Goal: Task Accomplishment & Management: Complete application form

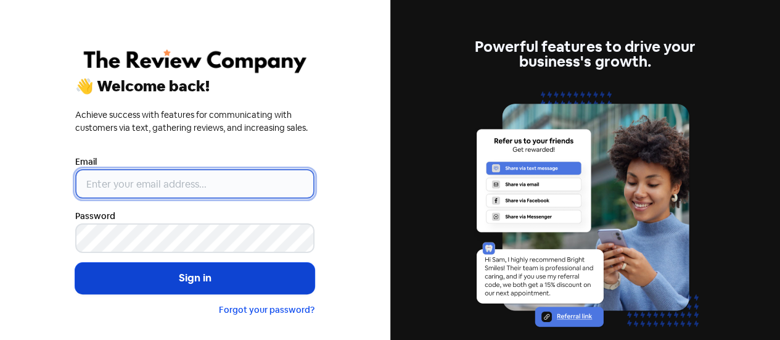
type input "[EMAIL_ADDRESS][DOMAIN_NAME]"
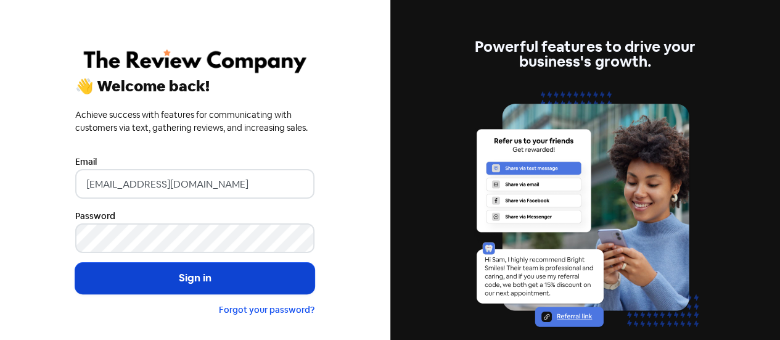
drag, startPoint x: 178, startPoint y: 288, endPoint x: 212, endPoint y: 273, distance: 37.0
click at [178, 287] on button "Sign in" at bounding box center [194, 278] width 239 height 31
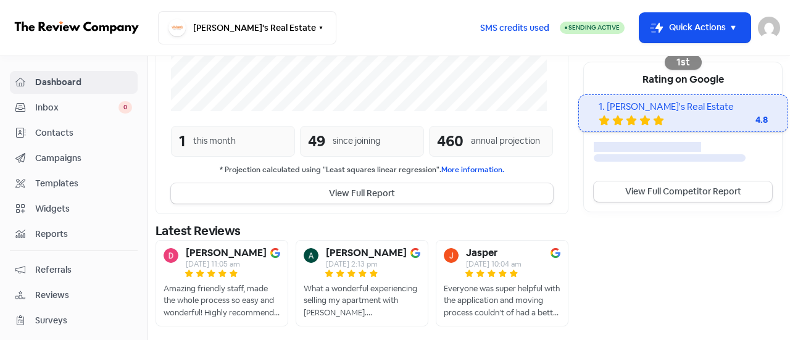
scroll to position [427, 0]
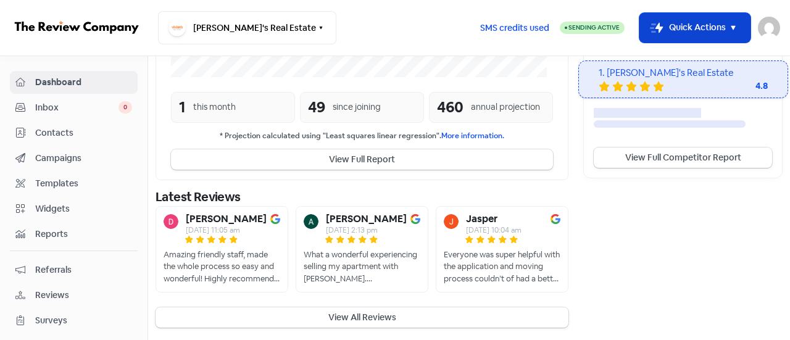
click at [674, 19] on button "Icon For Thunder-move Quick Actions" at bounding box center [694, 28] width 111 height 30
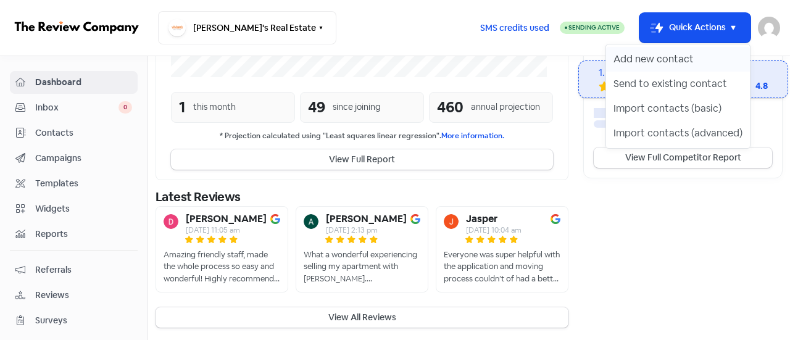
click at [669, 60] on button "Add new contact" at bounding box center [678, 59] width 144 height 25
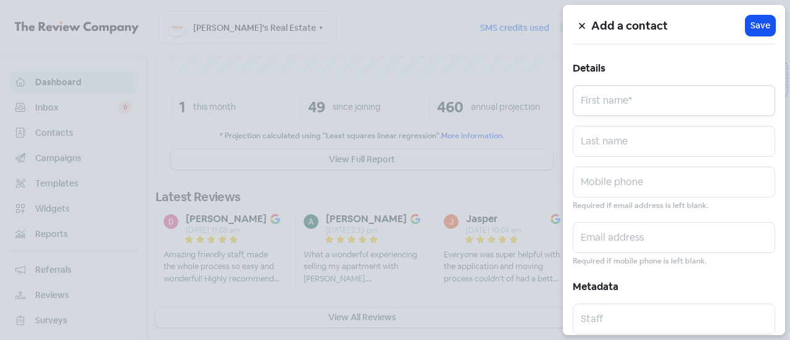
click at [656, 99] on input "text" at bounding box center [673, 100] width 202 height 31
paste input "[PERSON_NAME]"
click at [628, 107] on input "[PERSON_NAME]" at bounding box center [673, 100] width 202 height 31
type input "[PERSON_NAME]"
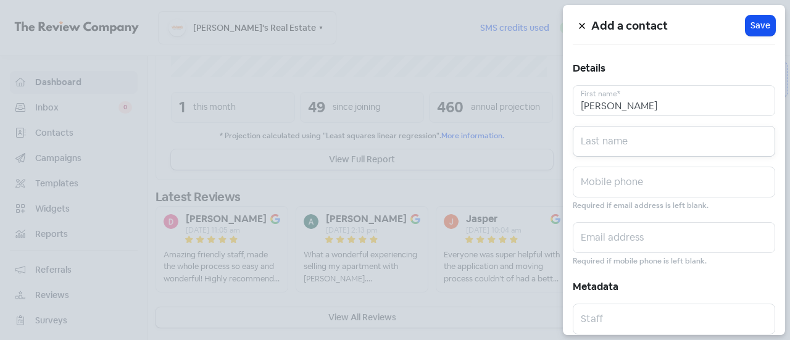
click at [624, 140] on input "text" at bounding box center [673, 141] width 202 height 31
paste input "Dalziel"
type input "Dalziel"
click at [629, 184] on input "text" at bounding box center [673, 182] width 202 height 31
paste input "0476 014 687"
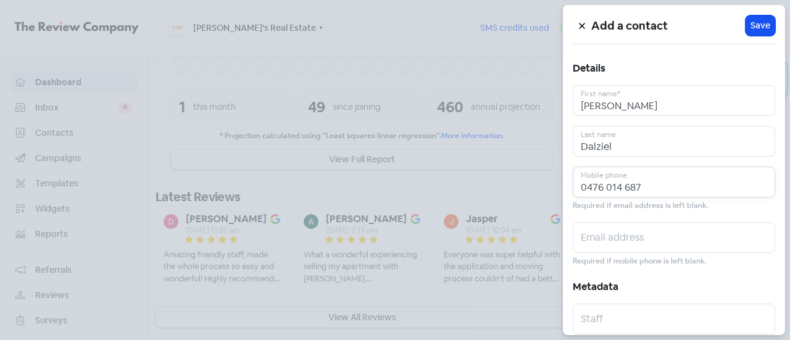
drag, startPoint x: 595, startPoint y: 187, endPoint x: 510, endPoint y: 186, distance: 85.1
click at [510, 339] on div "Add a contact Icon For Loading Save Details Stewart First name* Dalziel Last na…" at bounding box center [395, 340] width 790 height 0
type input "0476 014 687"
click at [605, 245] on input "text" at bounding box center [673, 237] width 202 height 31
paste input "stewartdalziel96@gmail.com"
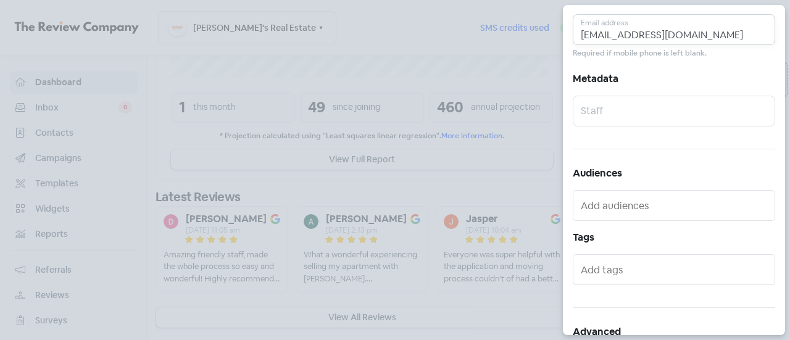
scroll to position [247, 0]
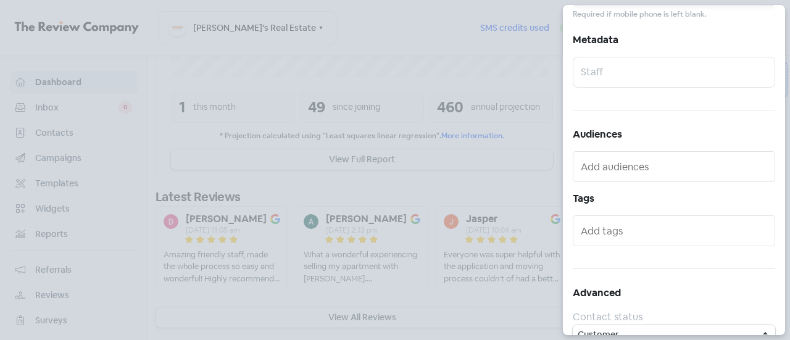
type input "stewartdalziel96@gmail.com"
click at [629, 159] on input "text" at bounding box center [674, 167] width 189 height 20
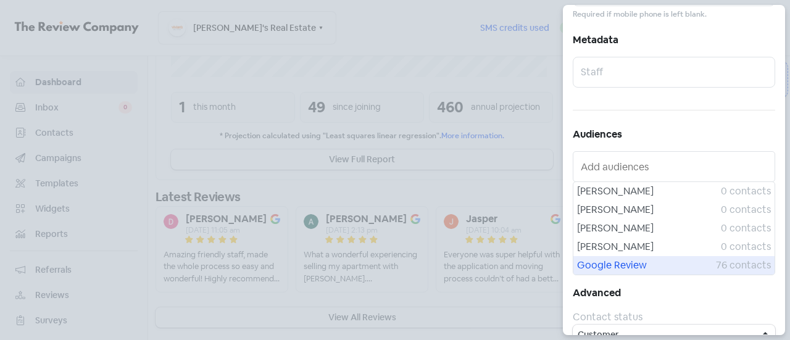
click at [612, 263] on span "Google Review" at bounding box center [646, 265] width 139 height 15
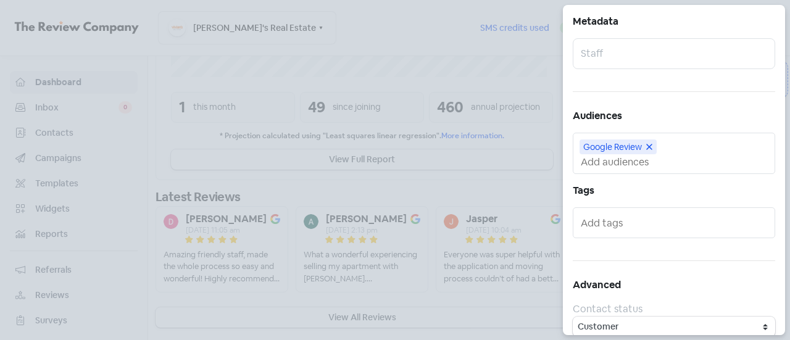
scroll to position [275, 0]
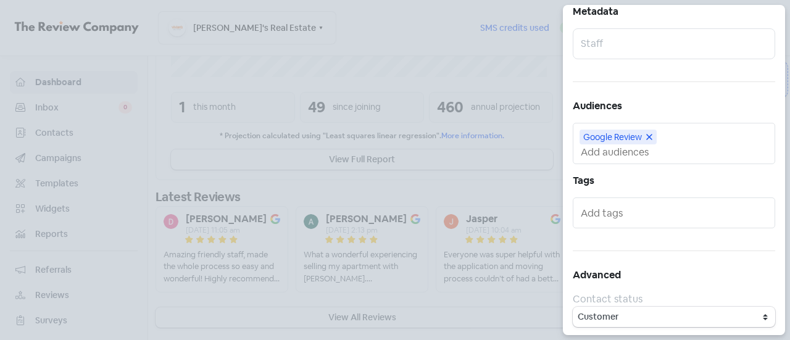
click at [621, 212] on input "text" at bounding box center [674, 213] width 189 height 20
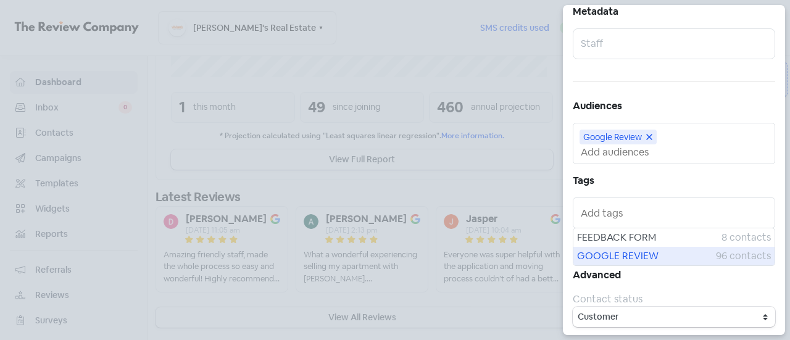
click at [623, 258] on span "GOOGLE REVIEW" at bounding box center [646, 256] width 139 height 15
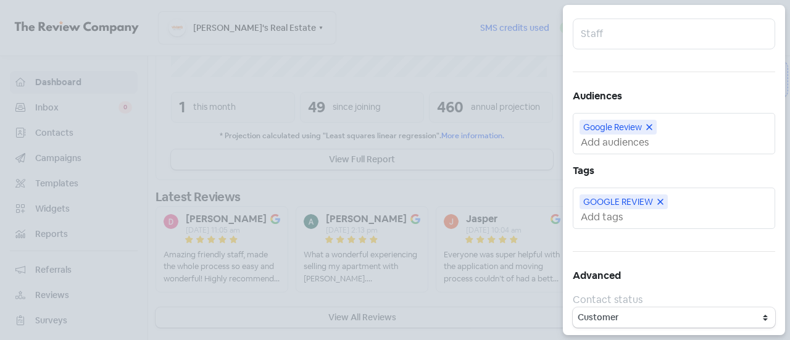
scroll to position [0, 0]
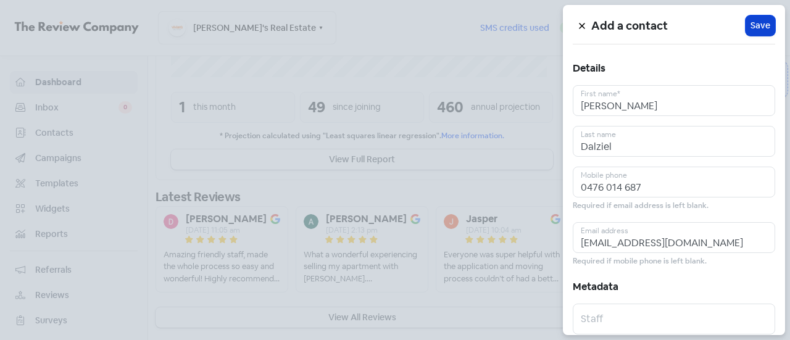
click at [755, 30] on span "Save" at bounding box center [760, 25] width 20 height 13
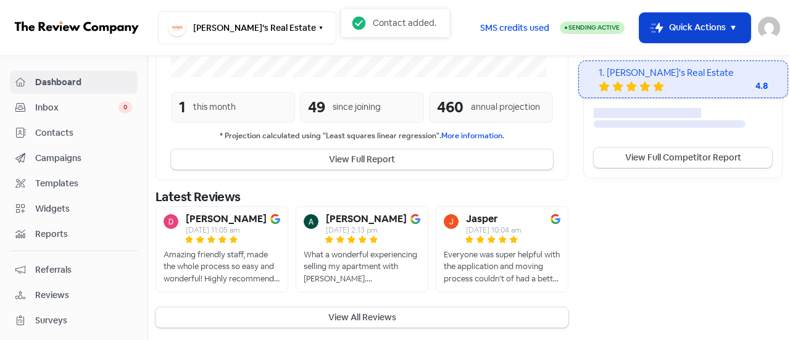
click at [704, 25] on button "Icon For Thunder-move Quick Actions" at bounding box center [694, 28] width 111 height 30
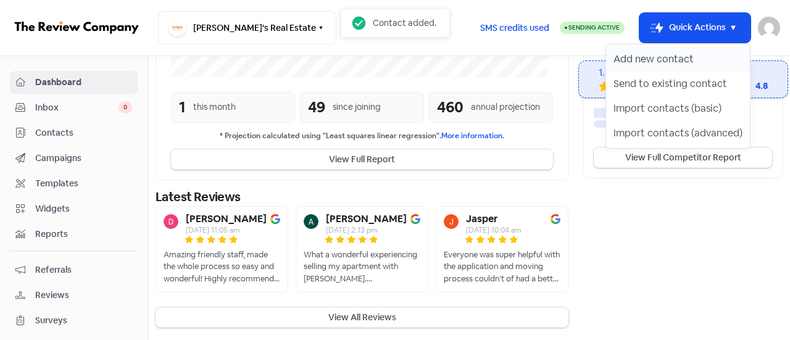
click at [692, 58] on button "Add new contact" at bounding box center [678, 59] width 144 height 25
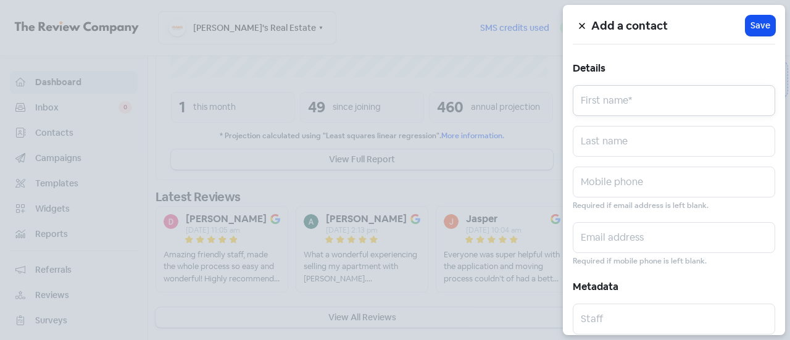
click at [616, 96] on input "text" at bounding box center [673, 100] width 202 height 31
paste input "Robyn Cuthbertson"
click at [653, 105] on input "Robyn Cuthbertson" at bounding box center [673, 100] width 202 height 31
type input "Robyn"
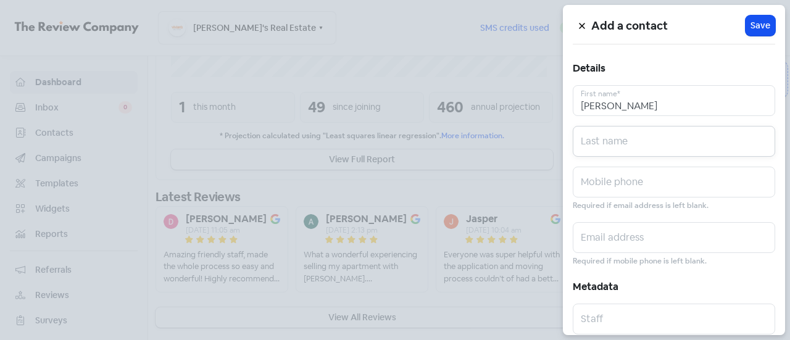
click at [627, 147] on input "text" at bounding box center [673, 141] width 202 height 31
type input "v"
paste input "Cuthbertson"
type input "Cuthbertson"
drag, startPoint x: 599, startPoint y: 107, endPoint x: 541, endPoint y: 100, distance: 58.4
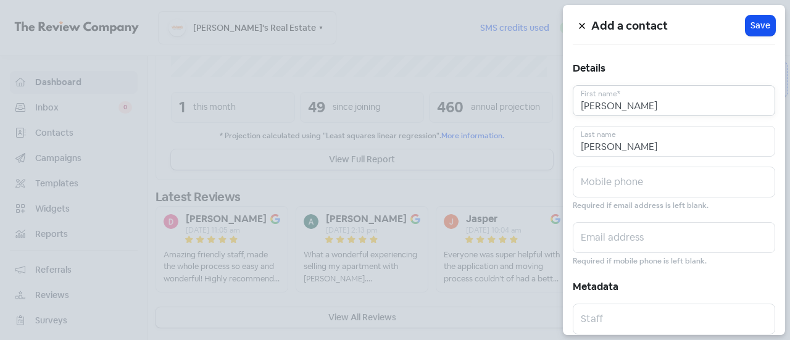
click at [541, 339] on div "Add a contact Icon For Loading Save Details Robyn First name* Cuthbertson Last …" at bounding box center [395, 340] width 790 height 0
type input "Robyn"
drag, startPoint x: 640, startPoint y: 183, endPoint x: 641, endPoint y: 190, distance: 7.5
click at [639, 182] on input "text" at bounding box center [673, 182] width 202 height 31
paste input "0458 665 234"
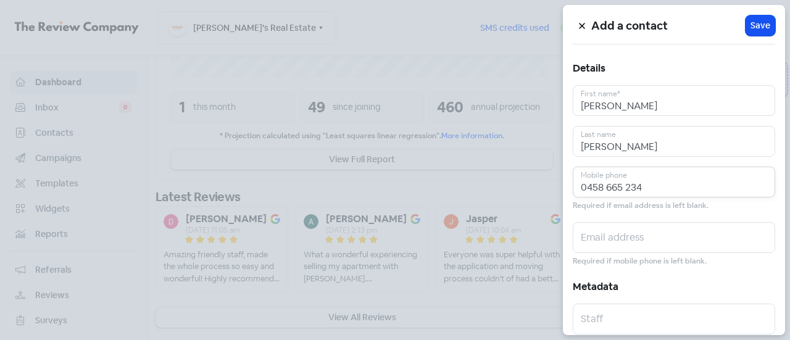
type input "0458 665 234"
click at [600, 239] on input "text" at bounding box center [673, 237] width 202 height 31
paste input "robyn98@hotmail.co.uk"
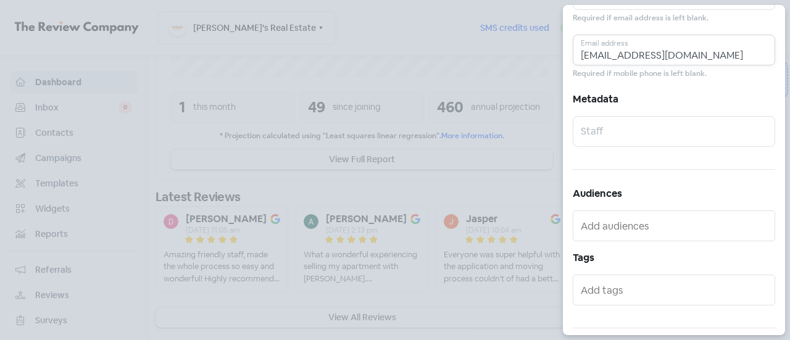
scroll to position [204, 0]
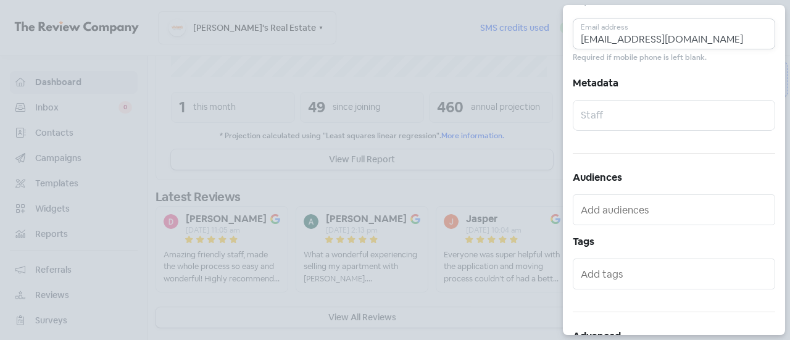
type input "robyn98@hotmail.co.uk"
click at [616, 110] on input "text" at bounding box center [673, 115] width 202 height 31
click at [627, 208] on input "text" at bounding box center [674, 210] width 189 height 20
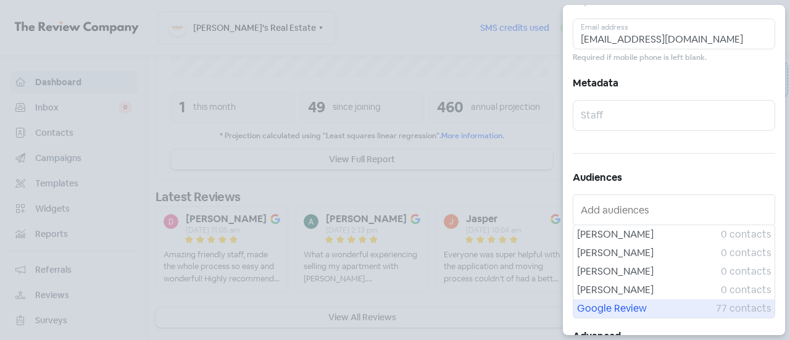
click at [639, 307] on span "Google Review" at bounding box center [646, 308] width 139 height 15
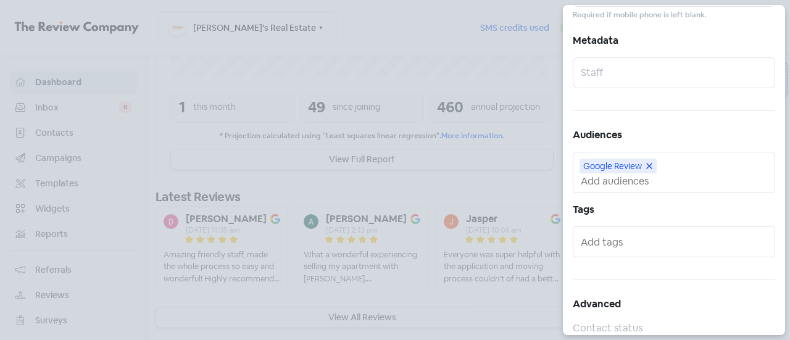
scroll to position [265, 0]
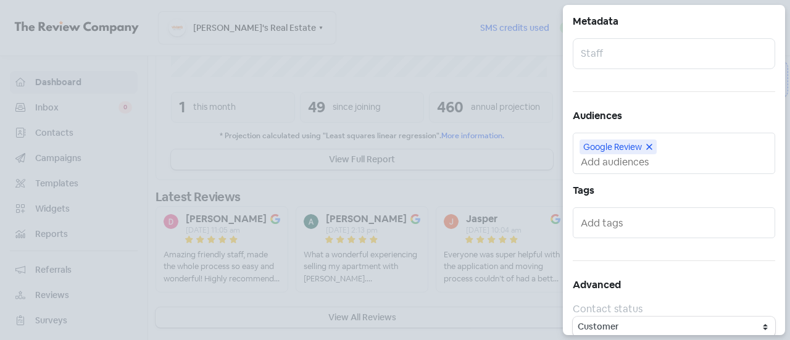
click at [629, 223] on input "text" at bounding box center [674, 223] width 189 height 20
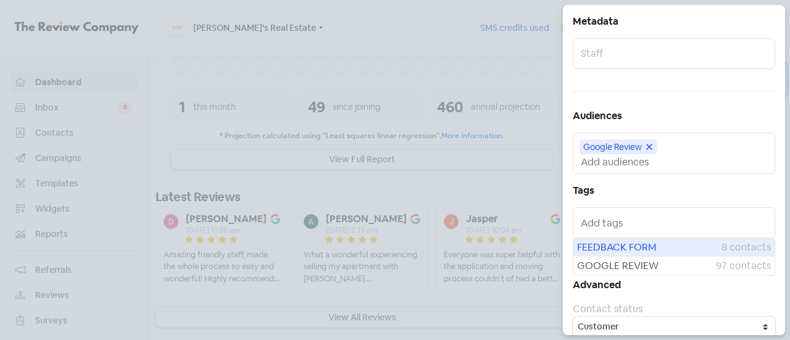
click at [627, 245] on span "FEEDBACK FORM" at bounding box center [649, 247] width 144 height 15
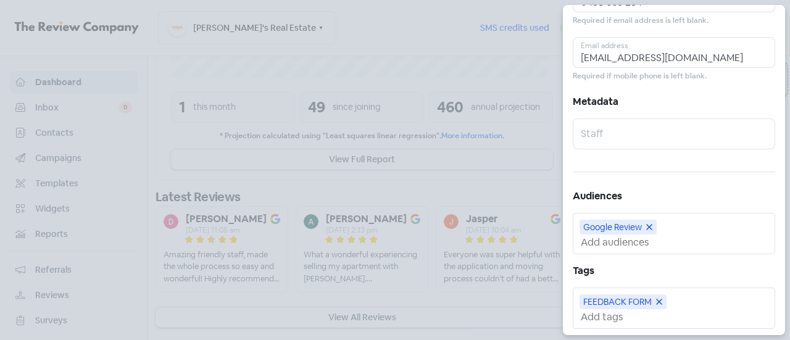
scroll to position [0, 0]
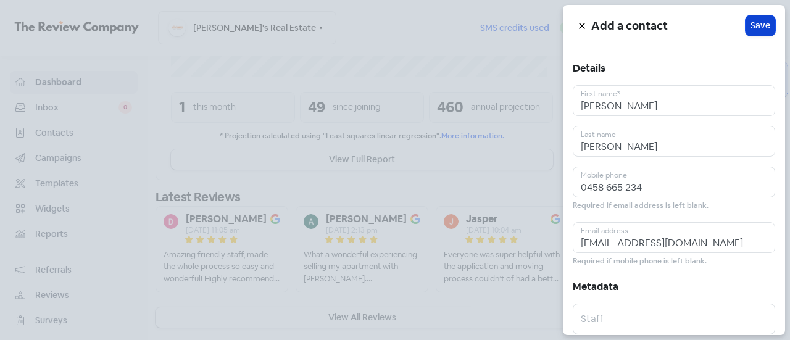
click at [756, 18] on button "Icon For Loading Save" at bounding box center [760, 25] width 30 height 20
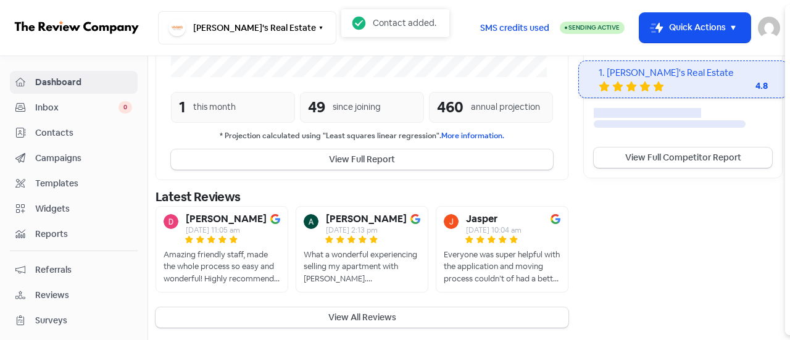
click at [749, 339] on div "Add a contact Icon For Loading Save Details Robyn First name* Cuthbertson Last …" at bounding box center [395, 340] width 790 height 0
